Goal: Check status: Check status

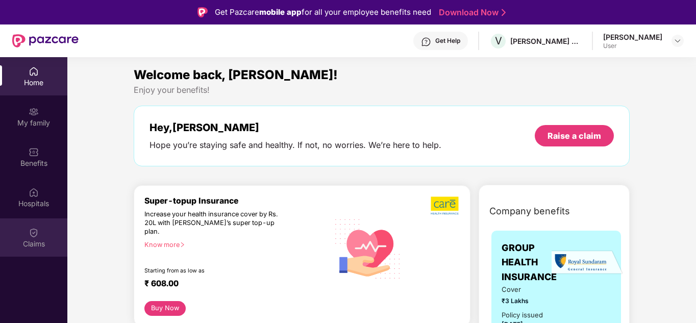
click at [43, 253] on div "Claims" at bounding box center [33, 238] width 67 height 38
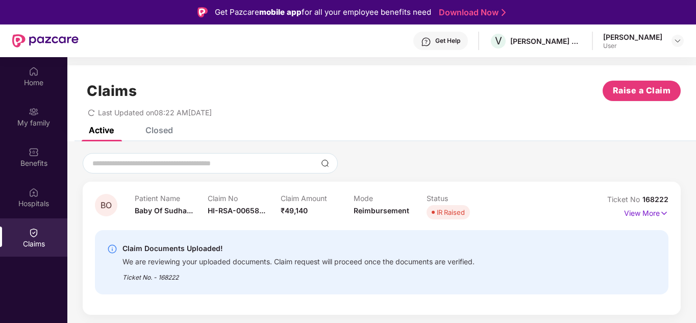
click at [92, 115] on icon "redo" at bounding box center [91, 112] width 7 height 7
click at [191, 114] on span "Last Updated on 08:22 AM[DATE]" at bounding box center [155, 112] width 114 height 9
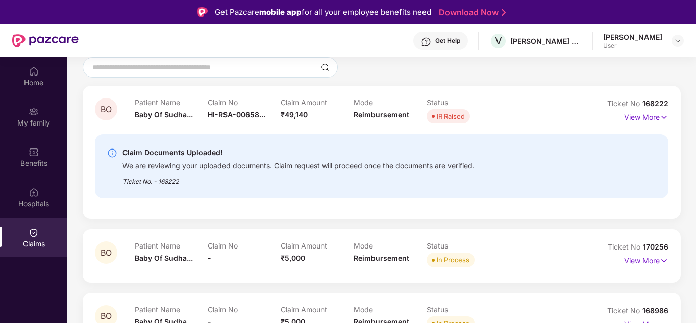
scroll to position [102, 0]
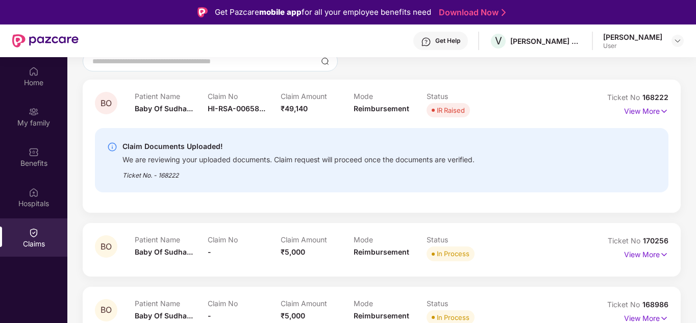
click at [385, 145] on div "Claim Documents Uploaded!" at bounding box center [299, 146] width 352 height 12
click at [391, 155] on div "We are reviewing your uploaded documents. Claim request will proceed once the d…" at bounding box center [299, 159] width 352 height 12
click at [642, 110] on p "View More" at bounding box center [646, 110] width 44 height 14
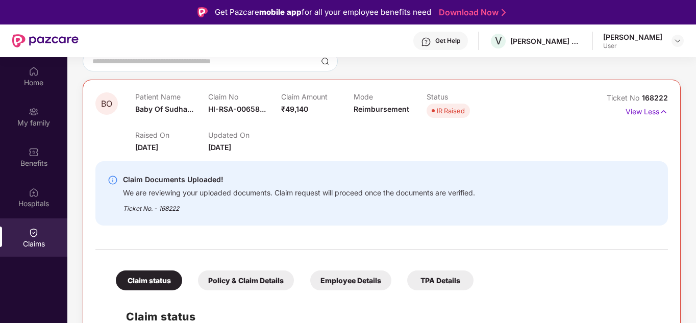
click at [669, 106] on div "BO Patient Name Baby Of Sudha... Claim No HI-RSA-00658... Claim Amount ₹49,140 …" at bounding box center [382, 320] width 598 height 481
click at [665, 110] on img at bounding box center [664, 111] width 9 height 11
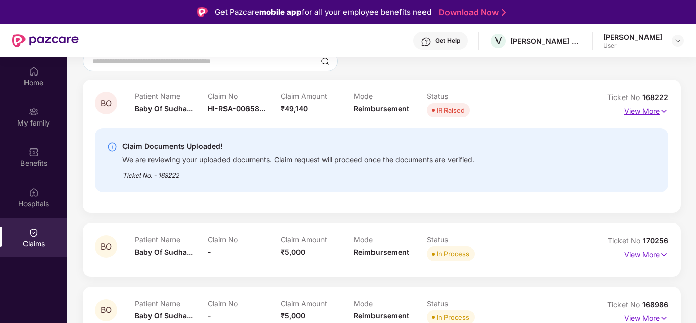
click at [667, 110] on img at bounding box center [664, 111] width 9 height 11
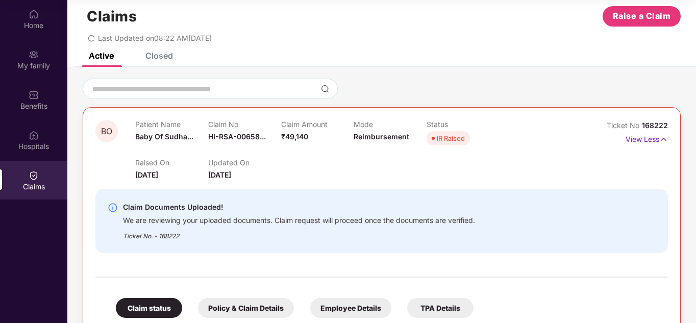
scroll to position [0, 0]
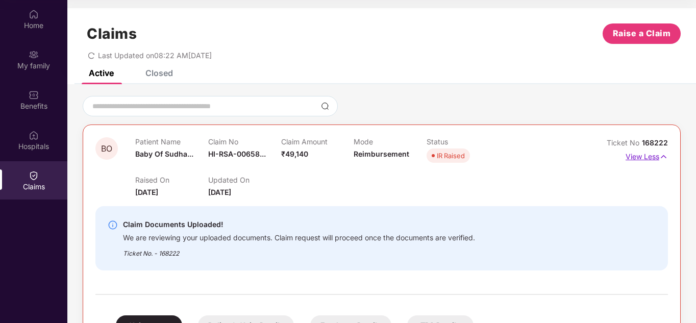
click at [664, 153] on img at bounding box center [664, 156] width 9 height 11
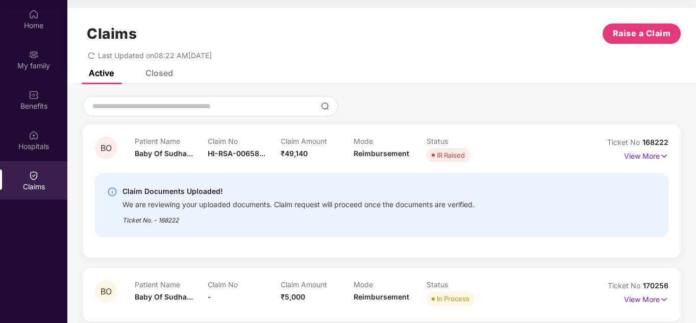
click at [169, 69] on div "Claims Raise a Claim Last Updated on 08:22 AM[DATE]" at bounding box center [381, 39] width 629 height 62
click at [165, 75] on div "Closed" at bounding box center [160, 73] width 28 height 10
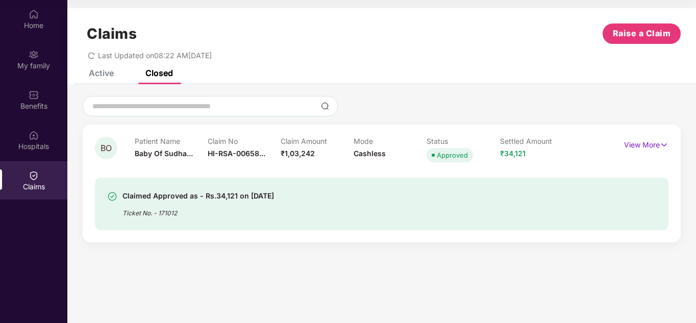
click at [213, 249] on div "BO Patient Name Baby Of Sudha... Claim No HI-RSA-00658... Claim Amount ₹49,140 …" at bounding box center [381, 168] width 629 height 168
click at [36, 106] on div "Benefits" at bounding box center [33, 106] width 67 height 10
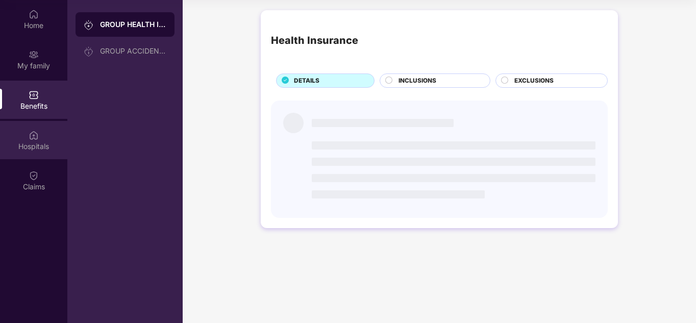
click at [31, 138] on img at bounding box center [34, 135] width 10 height 10
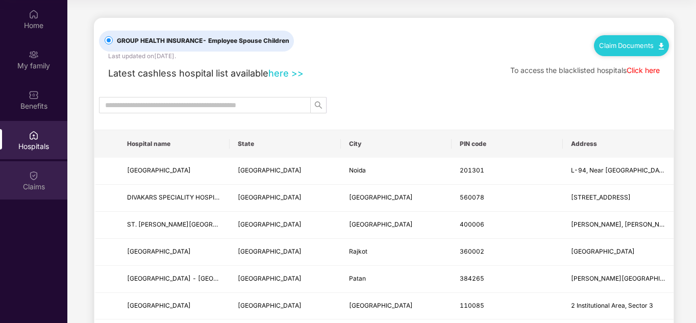
click at [28, 183] on div "Claims" at bounding box center [33, 187] width 67 height 10
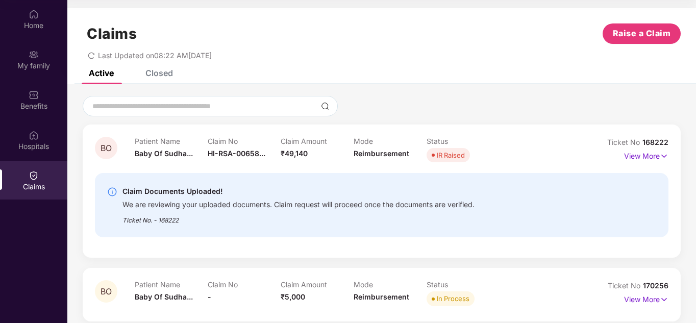
click at [438, 185] on div "Claim Documents Uploaded!" at bounding box center [299, 191] width 352 height 12
click at [655, 154] on p "View More" at bounding box center [646, 155] width 44 height 14
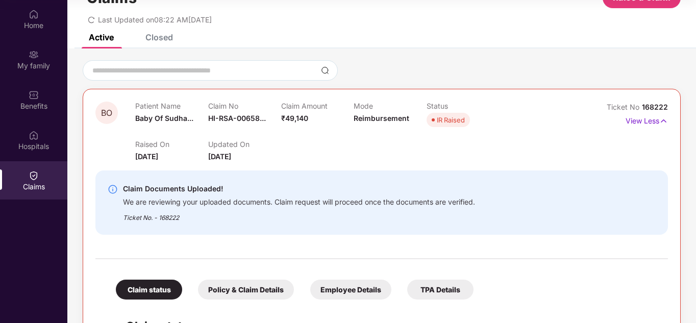
scroll to position [51, 0]
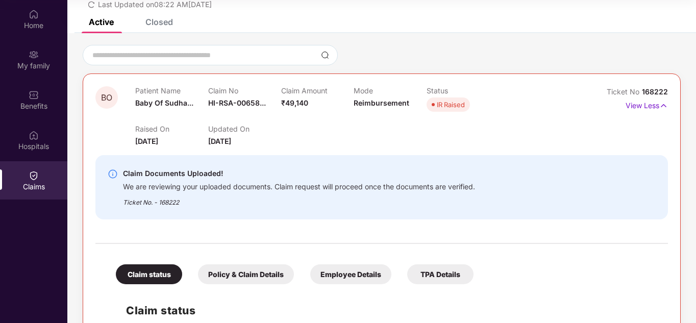
click at [173, 202] on div "Ticket No. - 168222" at bounding box center [299, 199] width 352 height 16
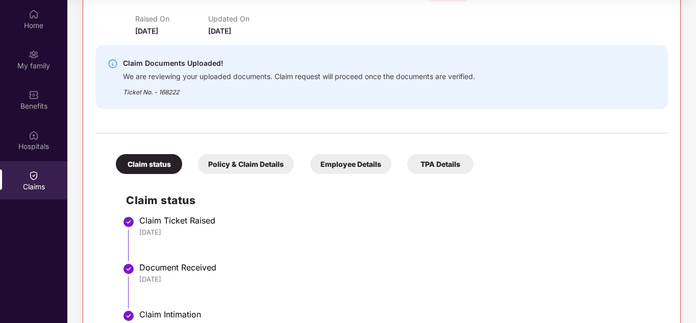
scroll to position [204, 0]
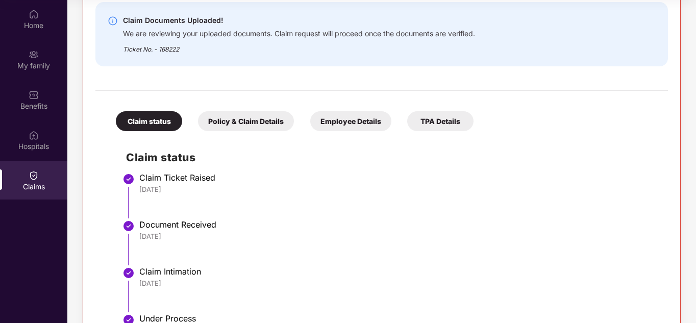
click at [235, 125] on div "Policy & Claim Details" at bounding box center [246, 121] width 96 height 20
